Goal: Information Seeking & Learning: Learn about a topic

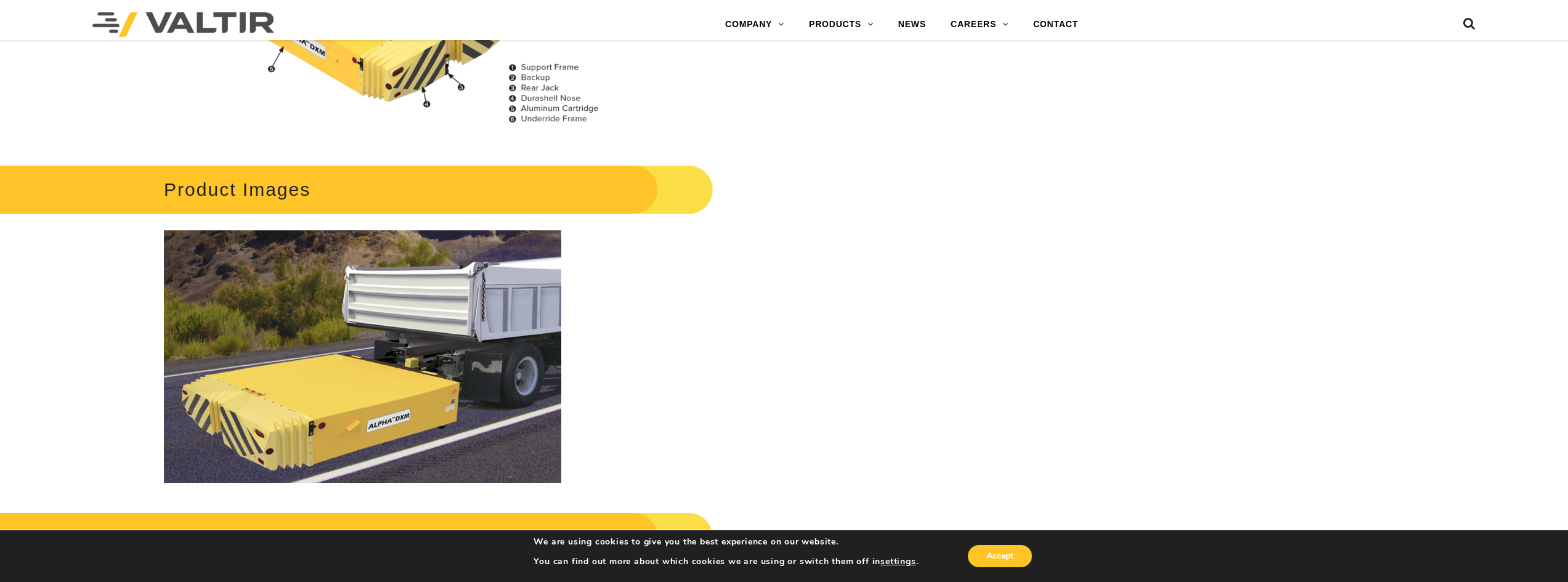
scroll to position [1417, 0]
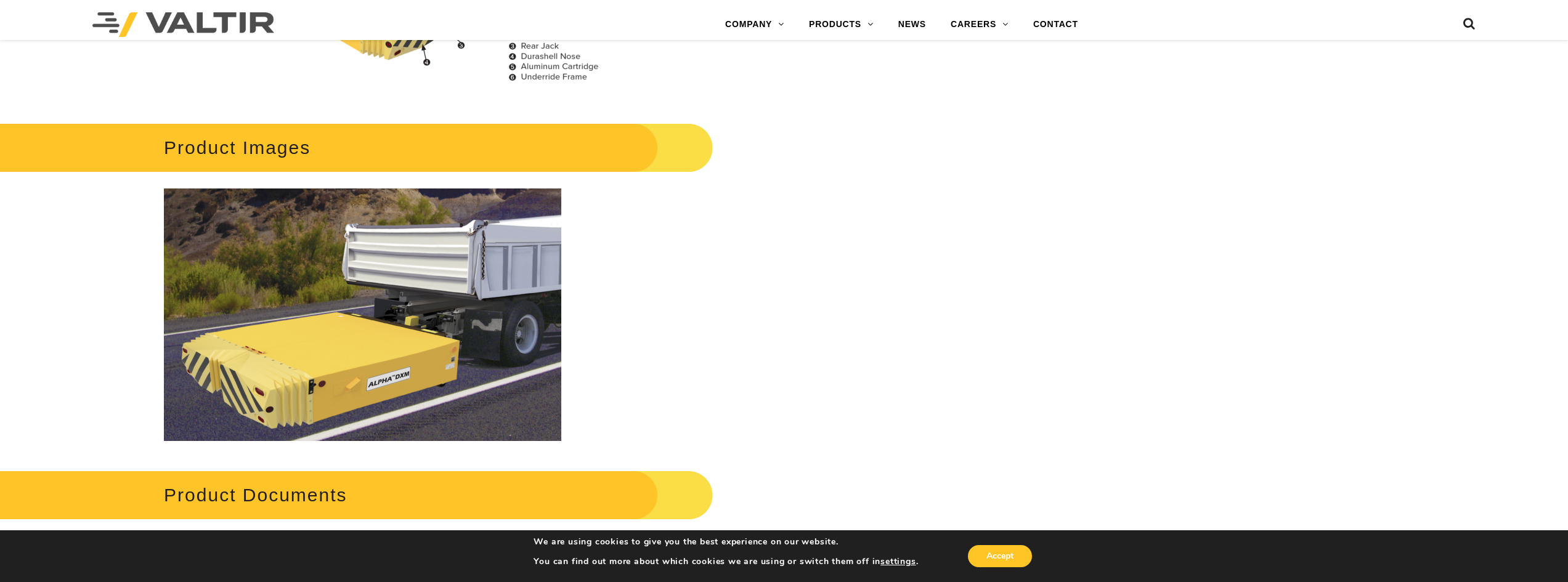
drag, startPoint x: 1020, startPoint y: 275, endPoint x: 1011, endPoint y: 277, distance: 9.2
